Goal: Navigation & Orientation: Find specific page/section

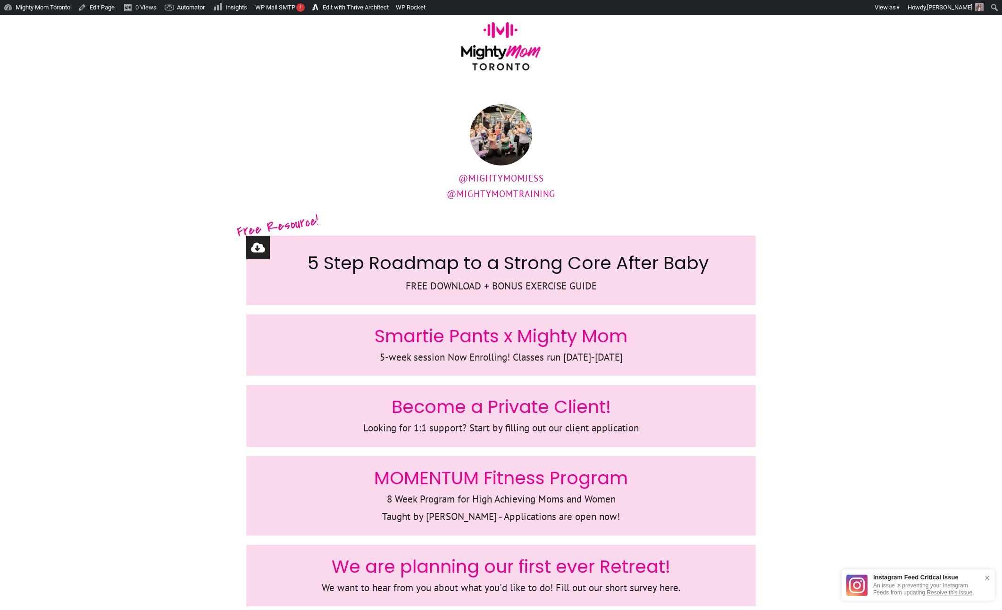
click at [223, 81] on div at bounding box center [501, 50] width 1002 height 70
